Goal: Task Accomplishment & Management: Use online tool/utility

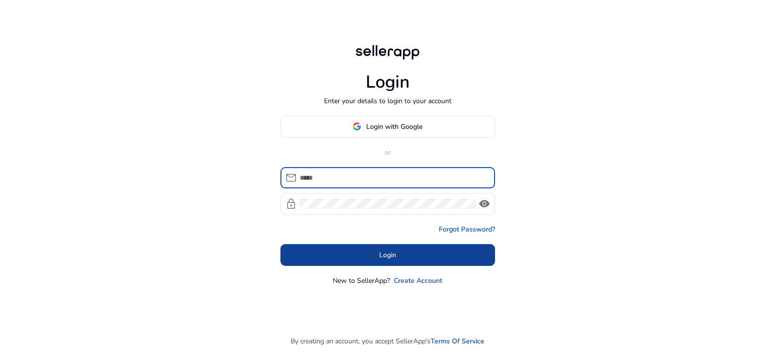
type input "**********"
click at [351, 251] on body "**********" at bounding box center [387, 177] width 775 height 355
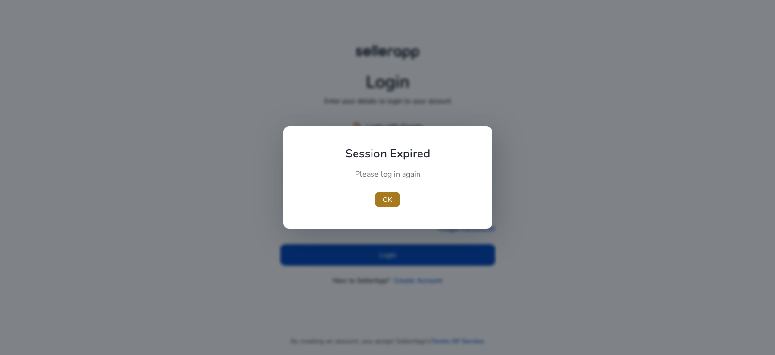
click at [391, 192] on span "button" at bounding box center [387, 199] width 25 height 23
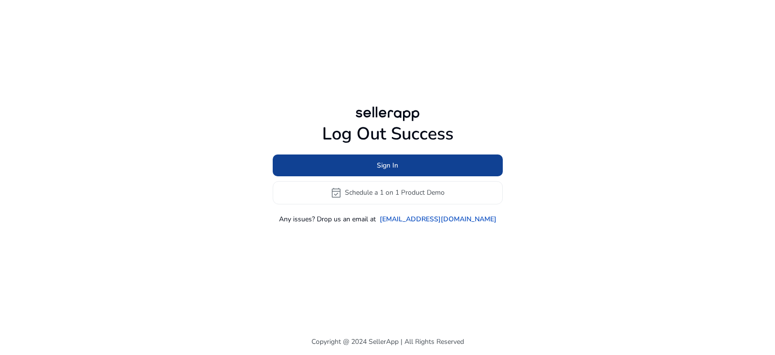
click at [334, 161] on span at bounding box center [388, 165] width 230 height 23
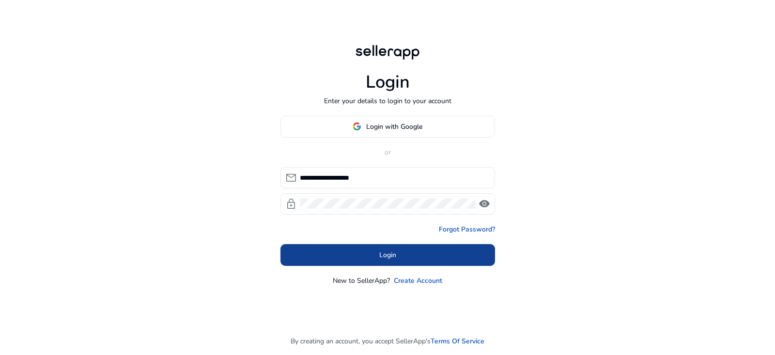
click at [370, 256] on span at bounding box center [387, 254] width 215 height 23
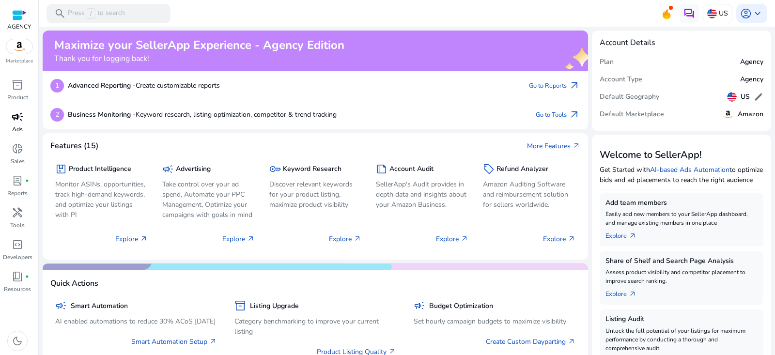
click at [18, 125] on p "Ads" at bounding box center [17, 129] width 11 height 9
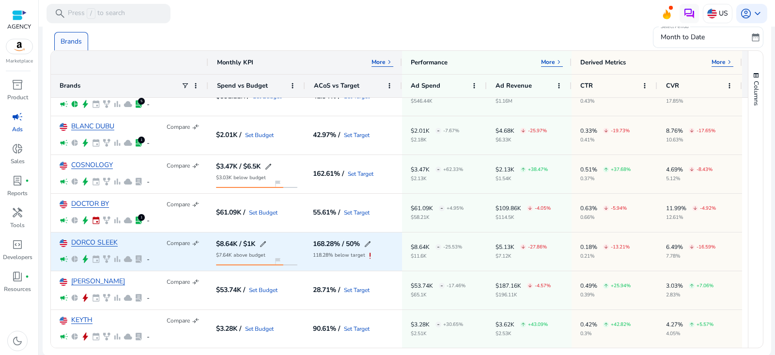
scroll to position [67, 0]
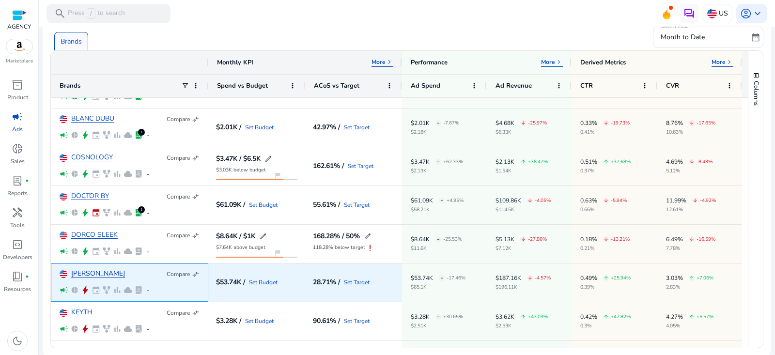
click at [84, 272] on link "[PERSON_NAME]" at bounding box center [98, 273] width 54 height 7
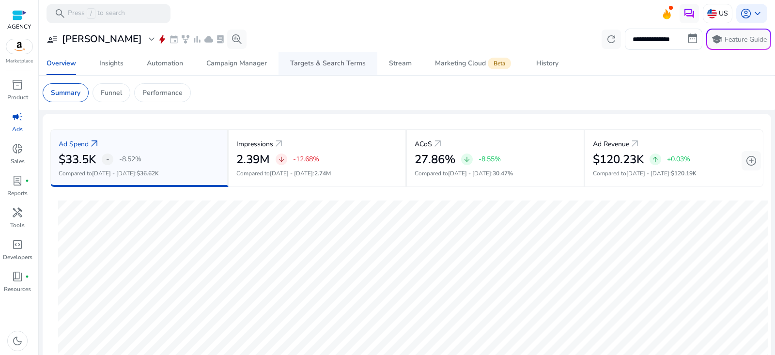
click at [339, 62] on div "Targets & Search Terms" at bounding box center [328, 63] width 76 height 7
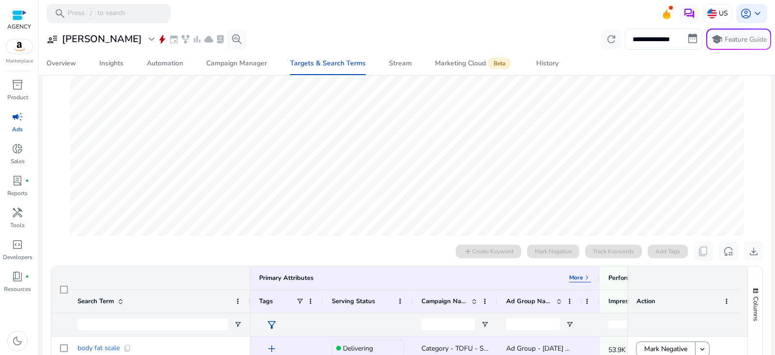
scroll to position [89, 0]
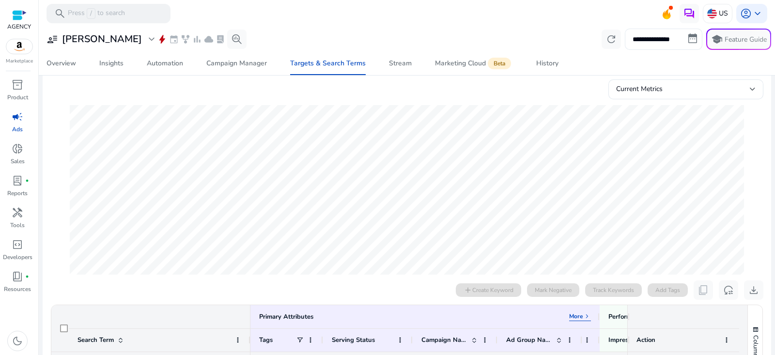
click at [643, 42] on input "**********" at bounding box center [663, 39] width 77 height 21
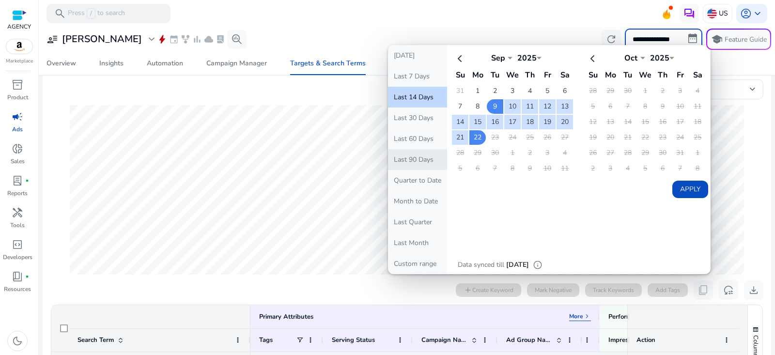
click at [411, 158] on button "Last 90 Days" at bounding box center [417, 159] width 59 height 21
type input "**********"
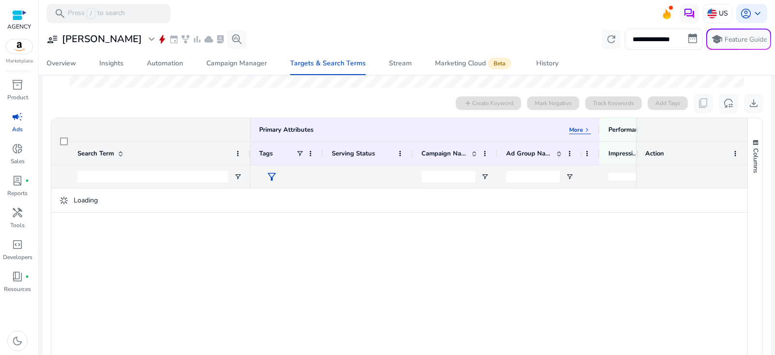
scroll to position [275, 0]
click at [237, 177] on span "Open Filter Menu" at bounding box center [238, 177] width 8 height 8
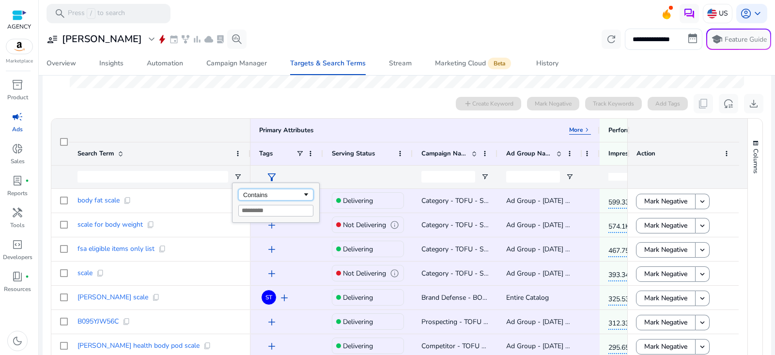
click at [265, 192] on div "Contains" at bounding box center [272, 194] width 59 height 7
click at [265, 208] on input "Filter Value" at bounding box center [275, 211] width 75 height 12
type input "******"
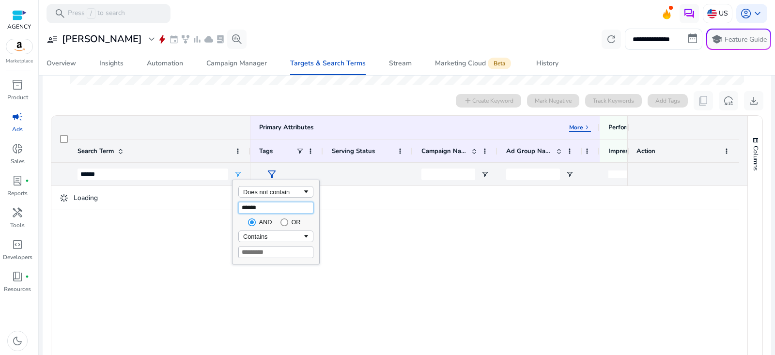
scroll to position [273, 0]
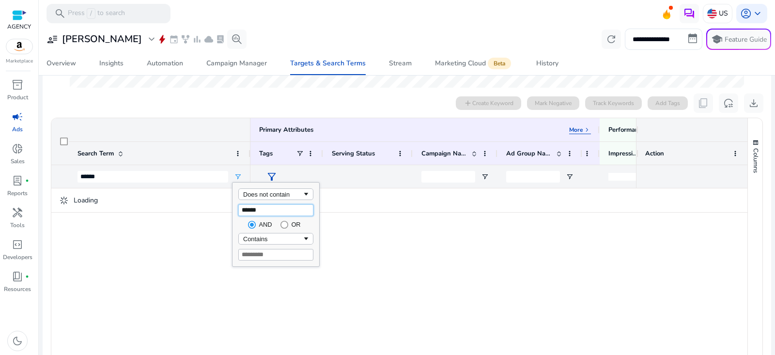
type input "******"
click at [265, 252] on input "Filter Value" at bounding box center [275, 255] width 75 height 12
type input "*******"
type input "**********"
type input "*******"
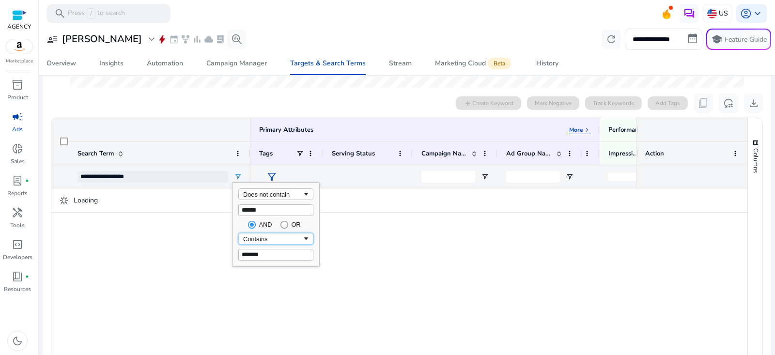
click at [267, 239] on div "Contains" at bounding box center [272, 238] width 59 height 7
click at [229, 104] on div "0 search terms selected add Create Keyword Mark Negative Track Keywords Add Tag…" at bounding box center [406, 102] width 713 height 19
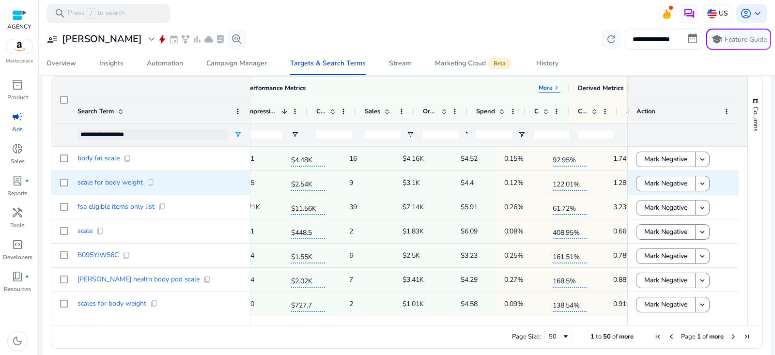
scroll to position [0, 436]
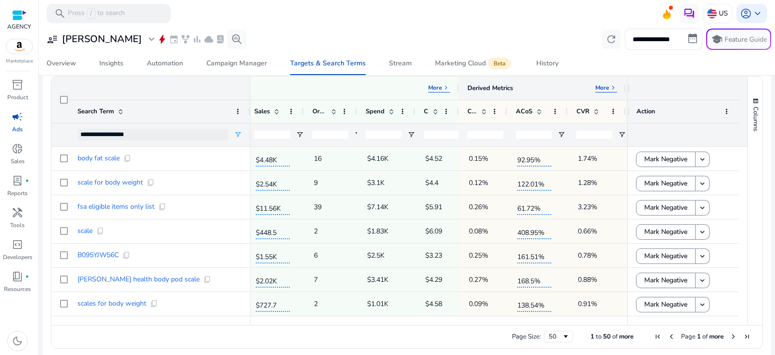
click at [603, 88] on p "More" at bounding box center [602, 88] width 14 height 8
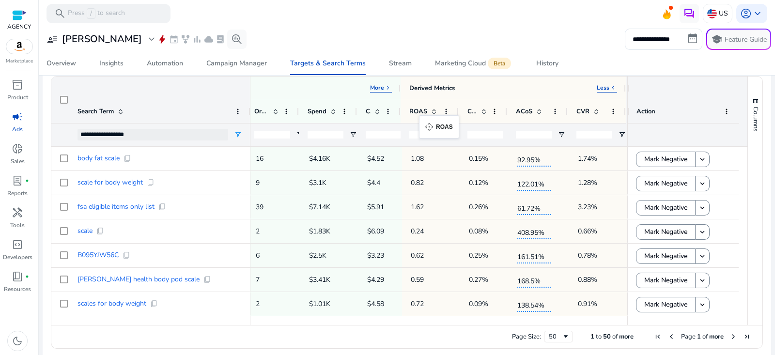
drag, startPoint x: 533, startPoint y: 109, endPoint x: 424, endPoint y: 122, distance: 109.6
click at [401, 85] on div at bounding box center [403, 88] width 4 height 23
click at [371, 114] on span "CPC" at bounding box center [371, 111] width 6 height 9
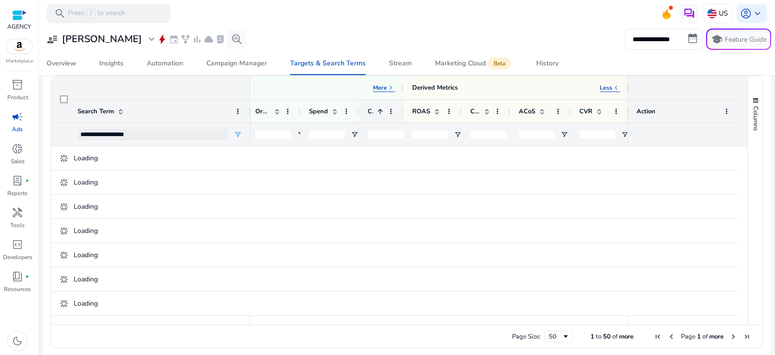
click at [371, 114] on span "CPC" at bounding box center [371, 111] width 6 height 9
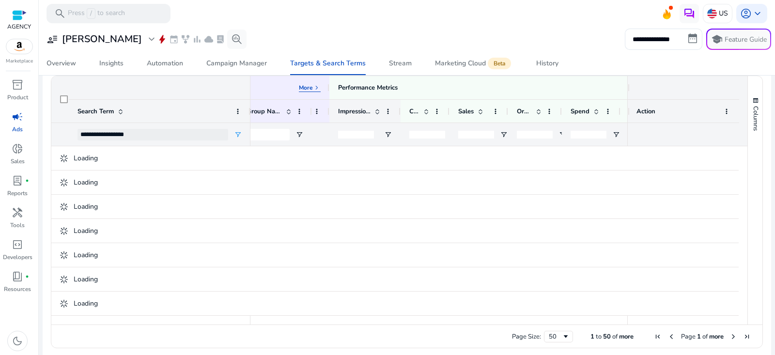
click at [360, 109] on span "Impressions" at bounding box center [354, 111] width 32 height 9
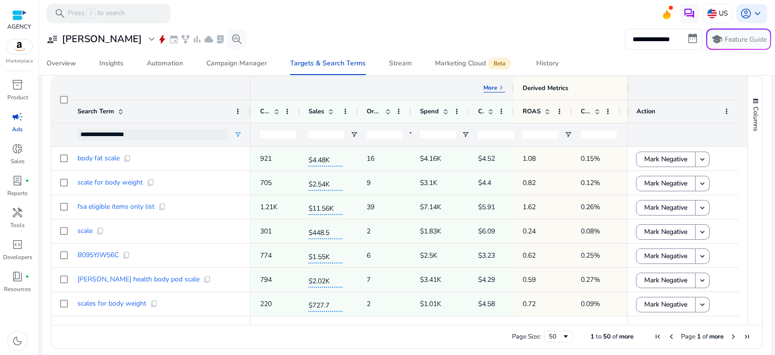
drag, startPoint x: 516, startPoint y: 87, endPoint x: 508, endPoint y: 90, distance: 7.7
click at [508, 90] on div "Performance Metrics More keyboard_arrow_right" at bounding box center [347, 88] width 333 height 23
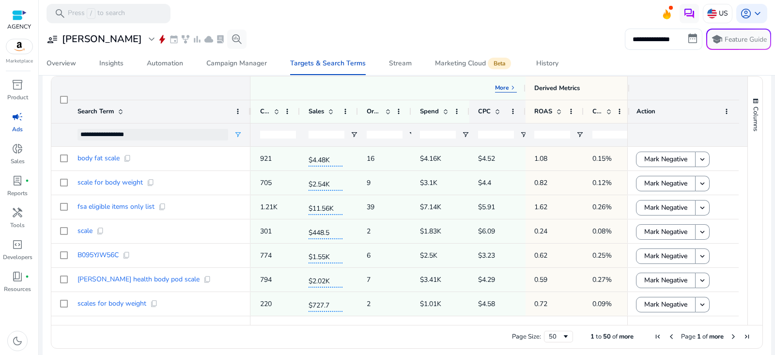
drag, startPoint x: 512, startPoint y: 110, endPoint x: 524, endPoint y: 112, distance: 11.8
click at [524, 112] on div at bounding box center [525, 111] width 4 height 23
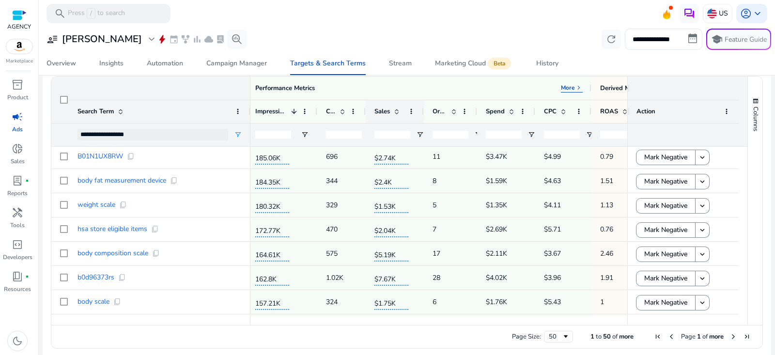
click at [396, 113] on span at bounding box center [397, 112] width 8 height 8
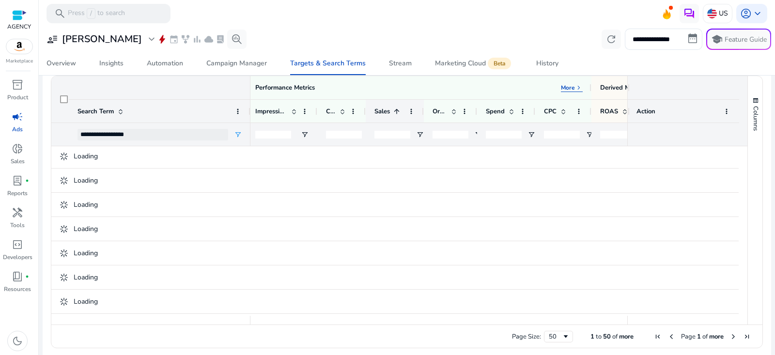
click at [396, 113] on span at bounding box center [397, 112] width 8 height 8
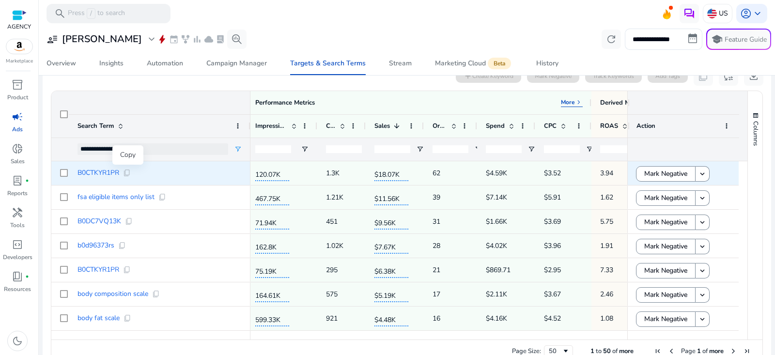
click at [125, 172] on span "content_copy" at bounding box center [127, 173] width 8 height 8
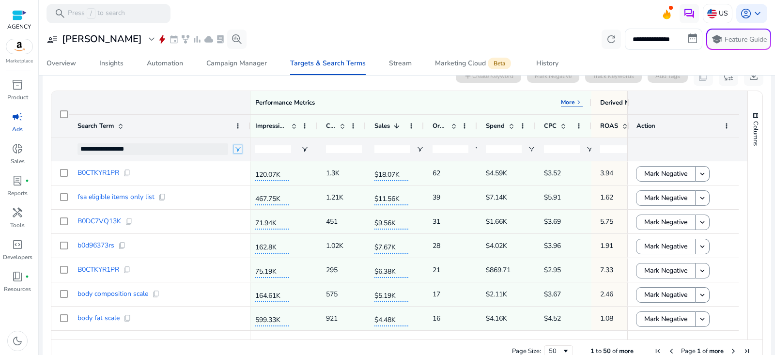
click at [239, 146] on span "Open Filter Menu" at bounding box center [238, 149] width 8 height 8
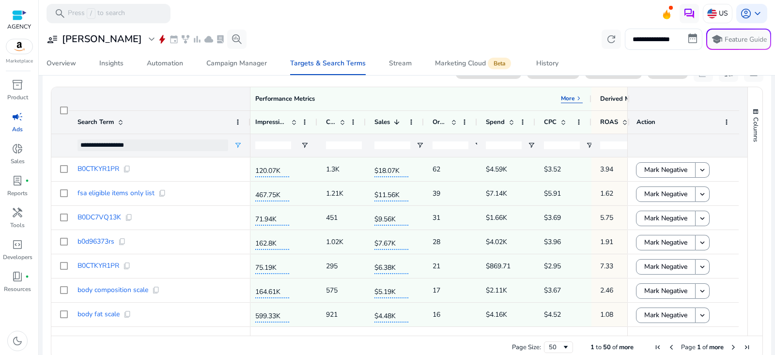
click at [282, 21] on mat-toolbar "search Press / to search US account_circle keyboard_arrow_down" at bounding box center [407, 13] width 736 height 27
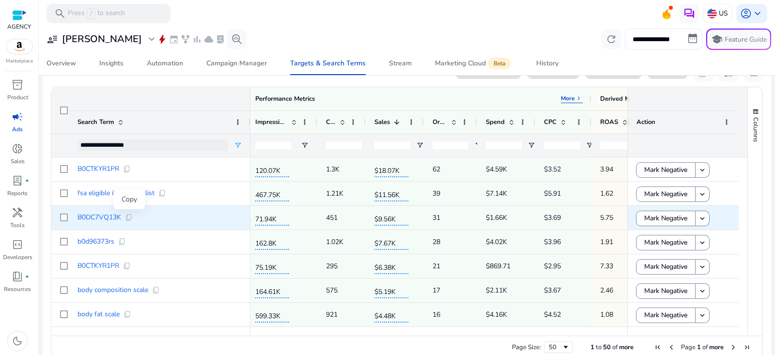
click at [129, 218] on span "content_copy" at bounding box center [129, 218] width 8 height 8
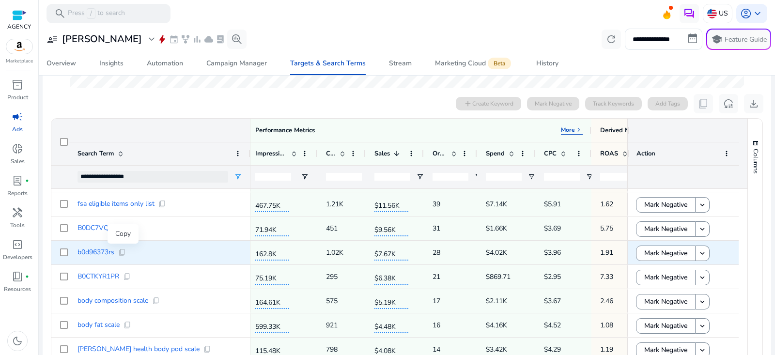
click at [122, 250] on span "content_copy" at bounding box center [122, 252] width 8 height 8
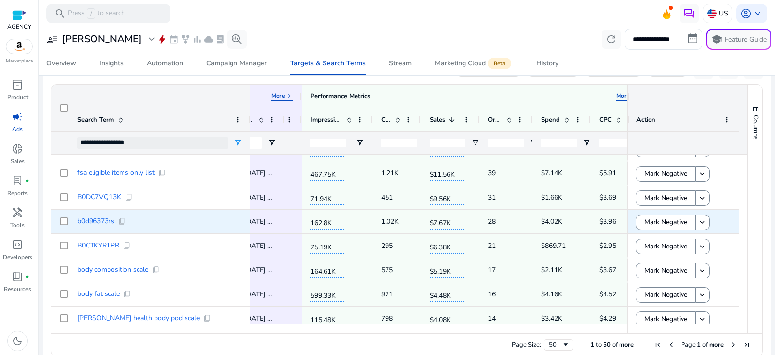
scroll to position [0, 158]
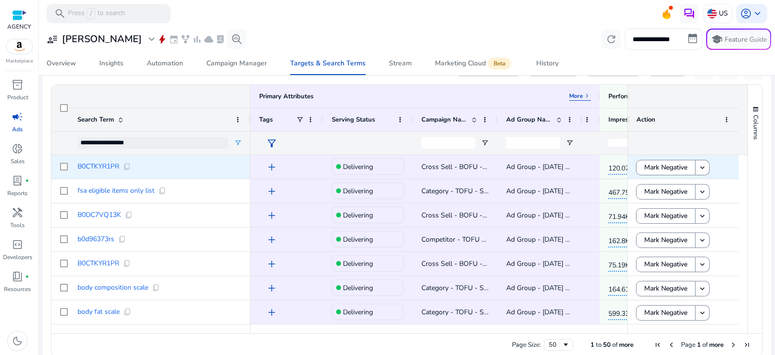
click at [271, 167] on span "add" at bounding box center [272, 167] width 12 height 12
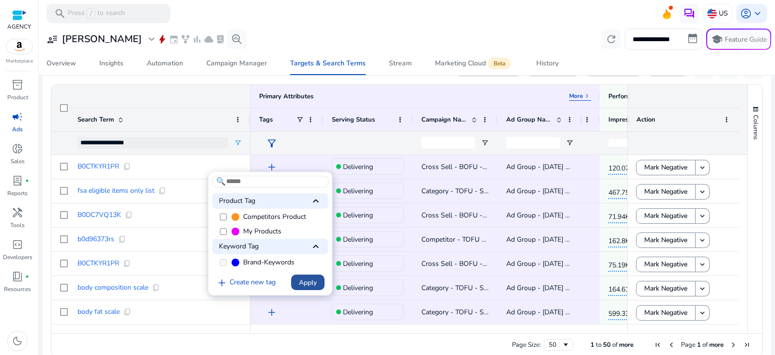
click at [314, 279] on span "Apply" at bounding box center [308, 282] width 18 height 10
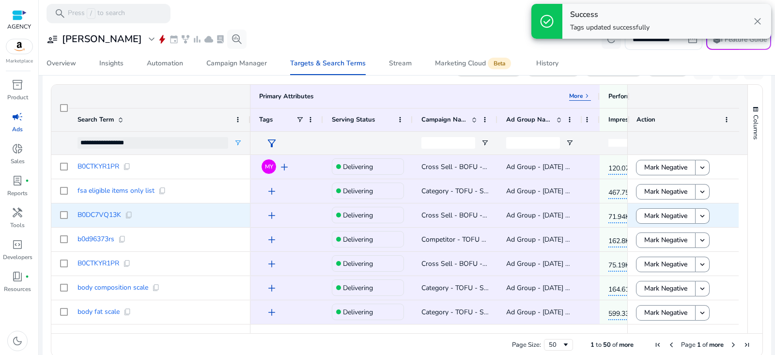
click at [269, 216] on span "add" at bounding box center [272, 216] width 12 height 12
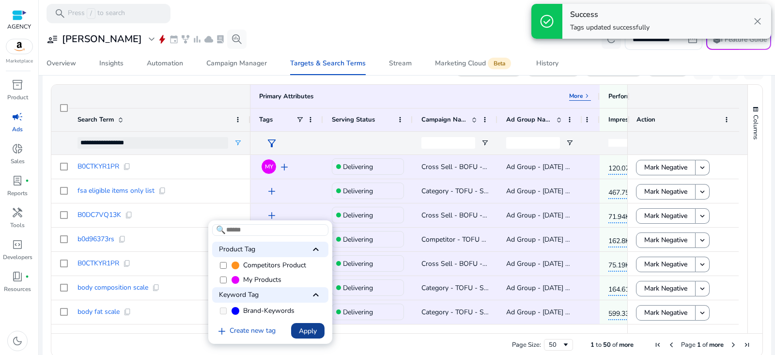
click at [309, 335] on span "Apply" at bounding box center [308, 331] width 18 height 10
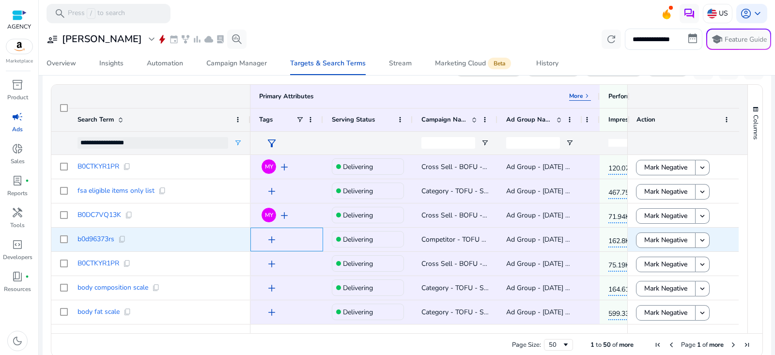
click at [268, 238] on span "add" at bounding box center [272, 240] width 12 height 12
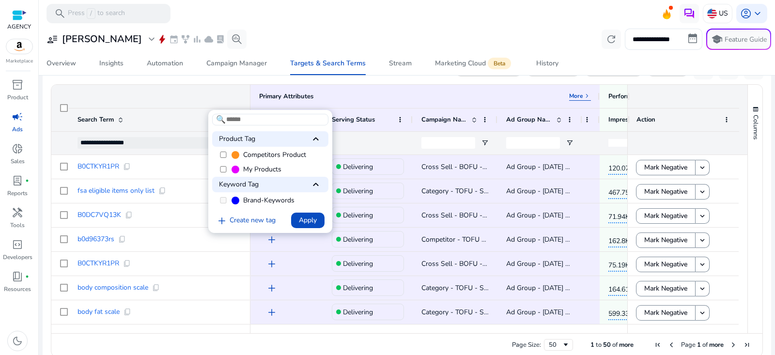
click at [269, 154] on span "Competitors Product" at bounding box center [274, 155] width 63 height 10
click at [312, 217] on span "Apply" at bounding box center [308, 220] width 18 height 10
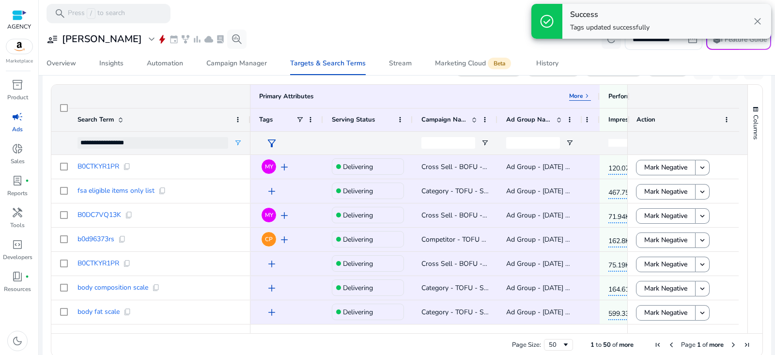
click at [366, 23] on mat-toolbar "search Press / to search US account_circle keyboard_arrow_down" at bounding box center [407, 13] width 736 height 27
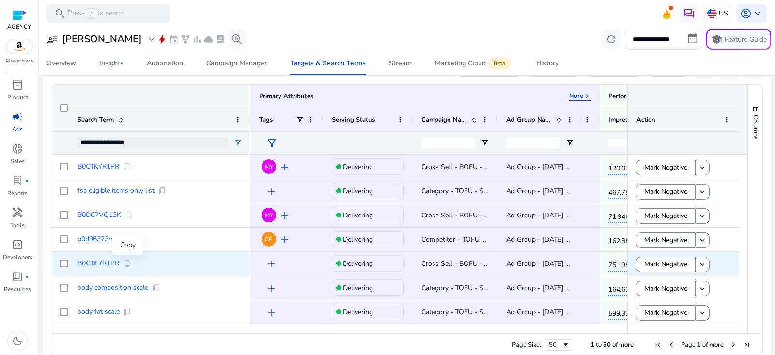
click at [124, 261] on span "content_copy" at bounding box center [127, 264] width 8 height 8
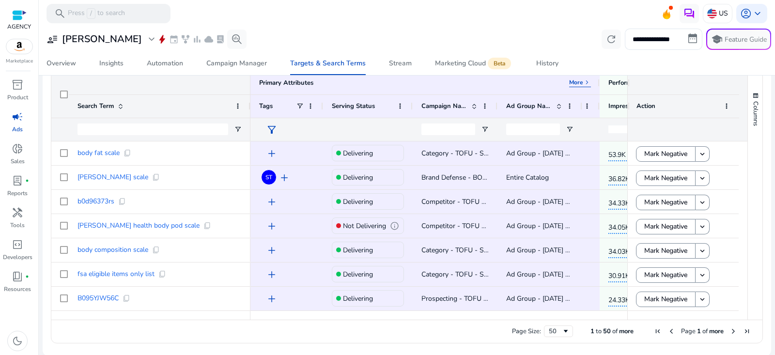
click at [145, 121] on div at bounding box center [152, 129] width 151 height 23
click at [151, 129] on input "Search Term Filter Input" at bounding box center [152, 129] width 151 height 12
paste input "**********"
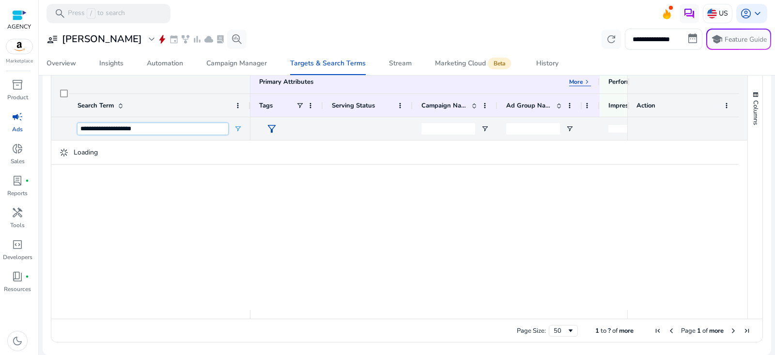
scroll to position [320, 0]
type input "**********"
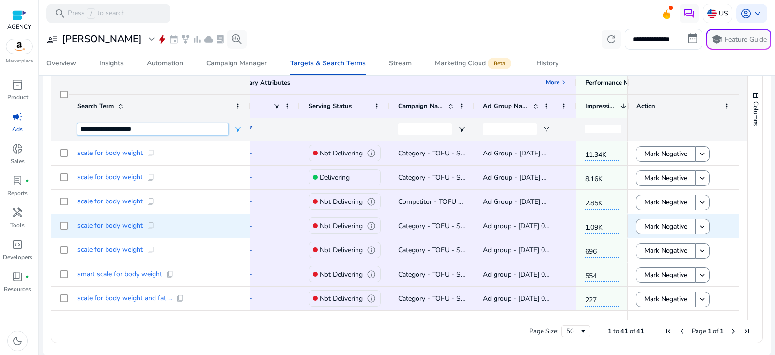
scroll to position [0, 0]
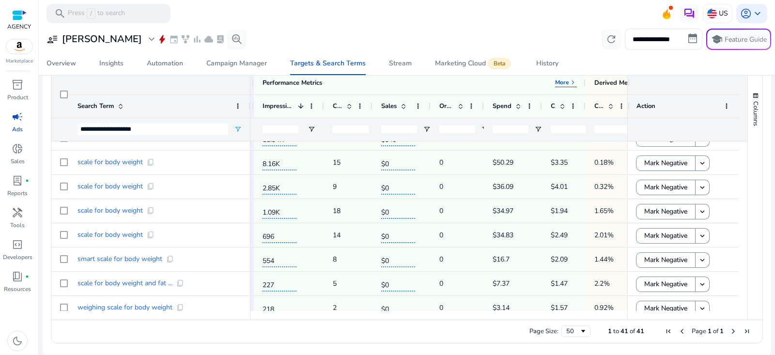
click at [497, 20] on mat-toolbar "search Press / to search US account_circle keyboard_arrow_down" at bounding box center [407, 13] width 736 height 27
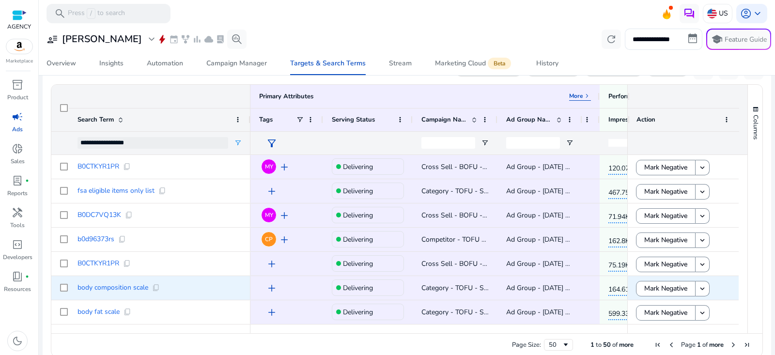
scroll to position [2, 0]
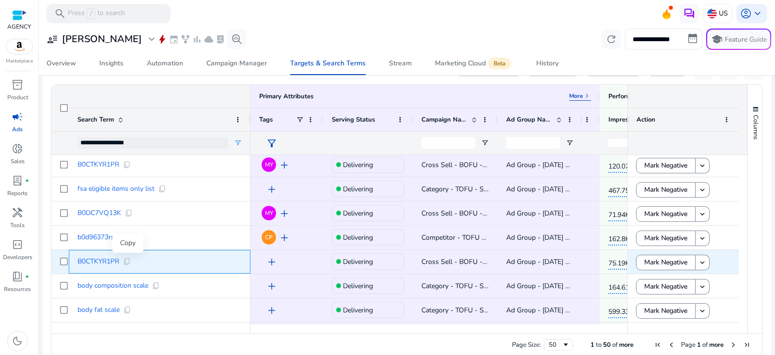
click at [127, 259] on span "content_copy" at bounding box center [127, 262] width 8 height 8
click at [272, 259] on span "add" at bounding box center [272, 262] width 12 height 12
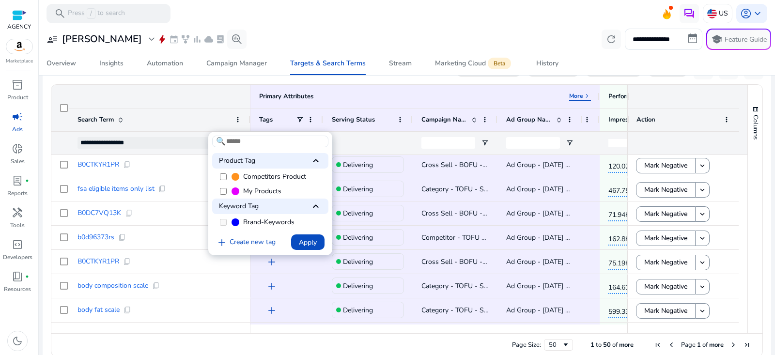
click at [243, 191] on span "My Products" at bounding box center [262, 191] width 38 height 10
click at [306, 241] on span "Apply" at bounding box center [308, 242] width 18 height 10
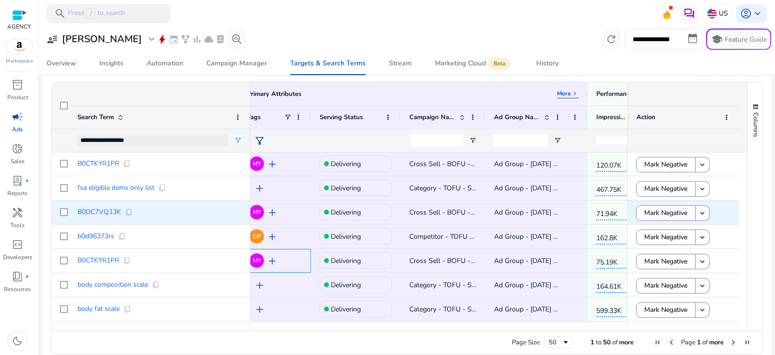
scroll to position [0, 0]
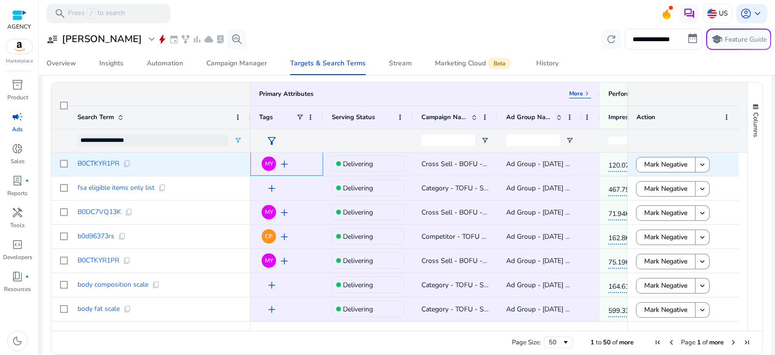
click at [285, 163] on span "add" at bounding box center [284, 164] width 12 height 12
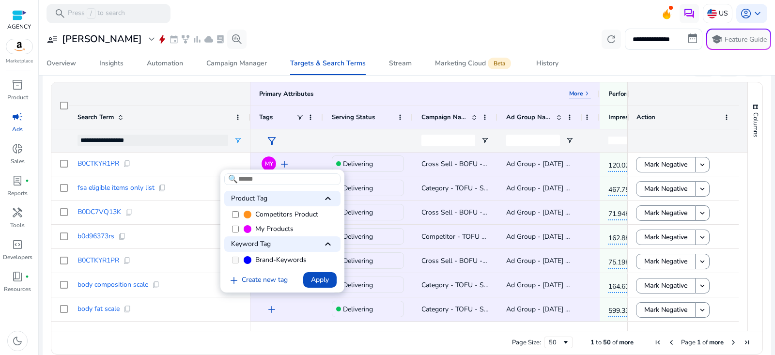
click at [337, 35] on div at bounding box center [387, 177] width 775 height 355
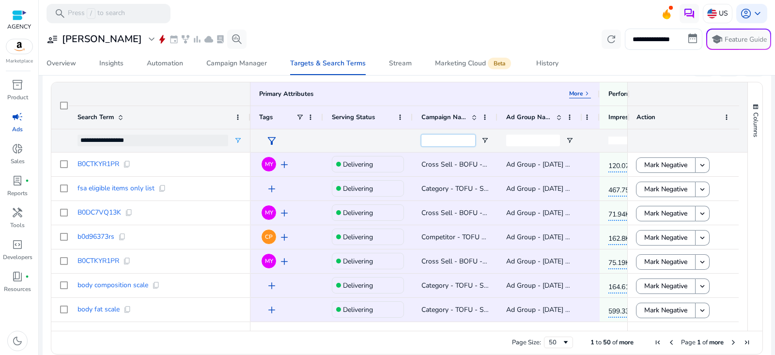
click at [455, 141] on input "Campaign Name Filter Input" at bounding box center [448, 141] width 54 height 12
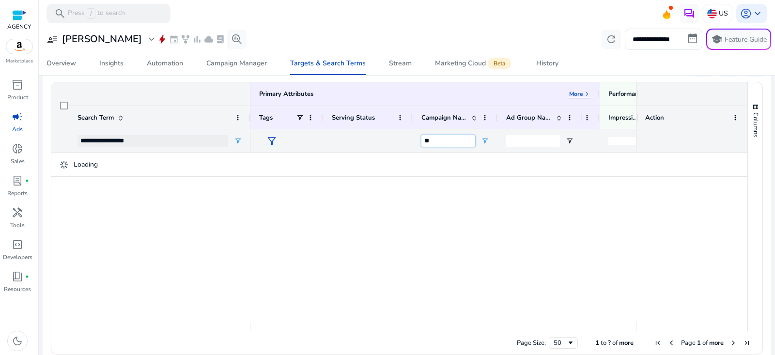
type input "*"
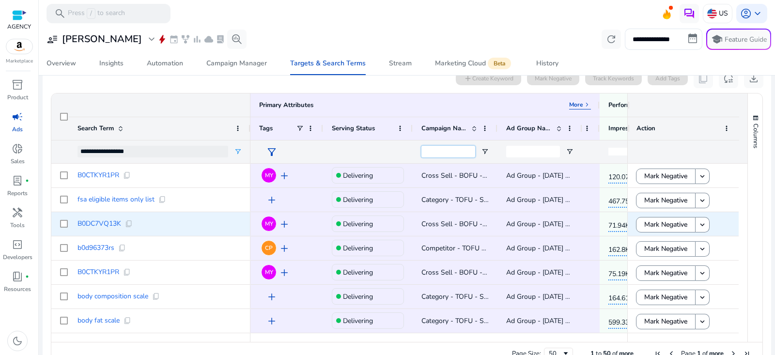
scroll to position [0, 16]
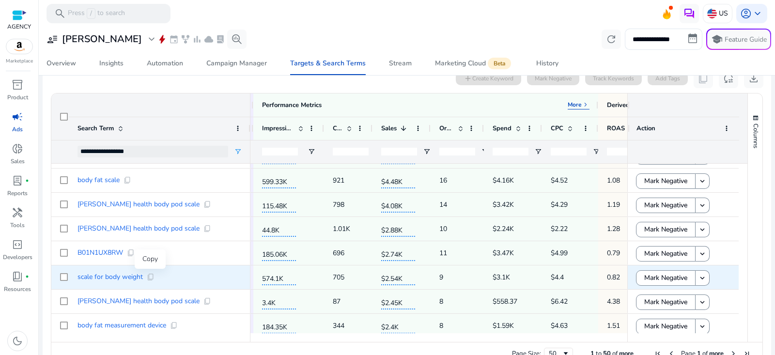
click at [149, 276] on span "content_copy" at bounding box center [151, 277] width 8 height 8
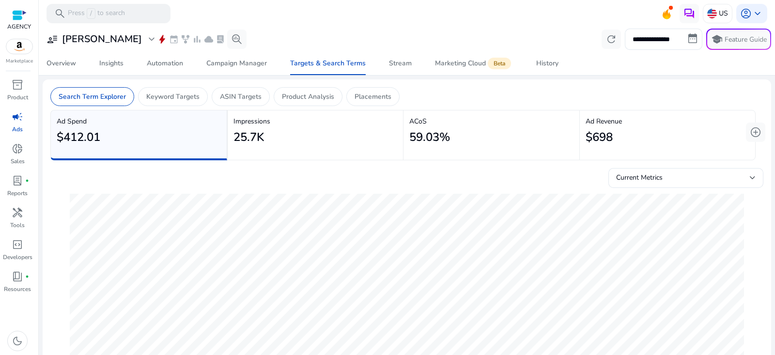
scroll to position [0, 346]
